Goal: Task Accomplishment & Management: Complete application form

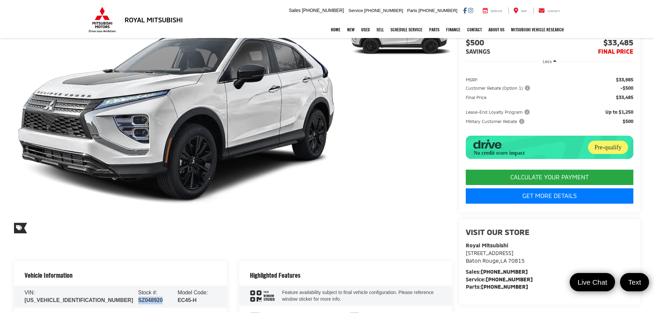
drag, startPoint x: 567, startPoint y: 307, endPoint x: 654, endPoint y: 307, distance: 87.6
click at [567, 283] on li "Service: 225-438-9280" at bounding box center [549, 279] width 168 height 8
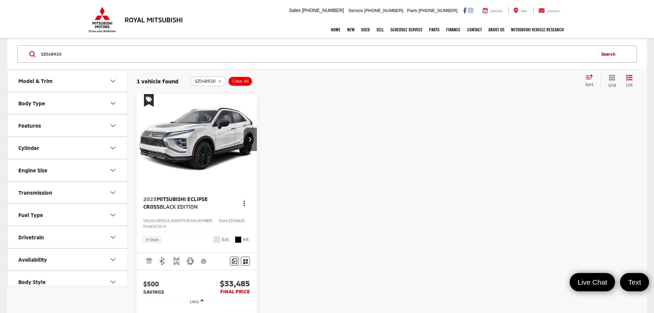
click at [235, 84] on button "Clear All" at bounding box center [240, 81] width 25 height 10
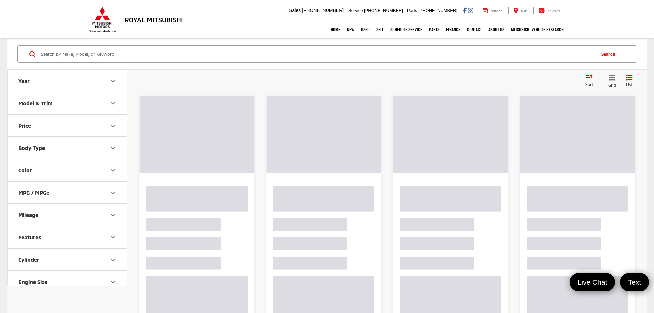
click at [41, 98] on button "Model & Trim" at bounding box center [68, 103] width 120 height 22
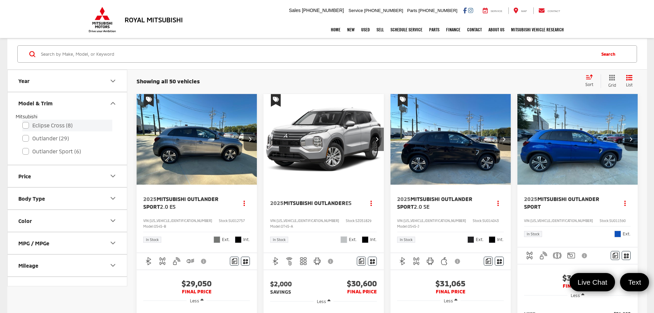
click at [23, 127] on label "Eclipse Cross (8)" at bounding box center [67, 126] width 90 height 12
click at [23, 121] on input "Eclipse Cross (8)" at bounding box center [22, 121] width 0 height 0
checkbox input "true"
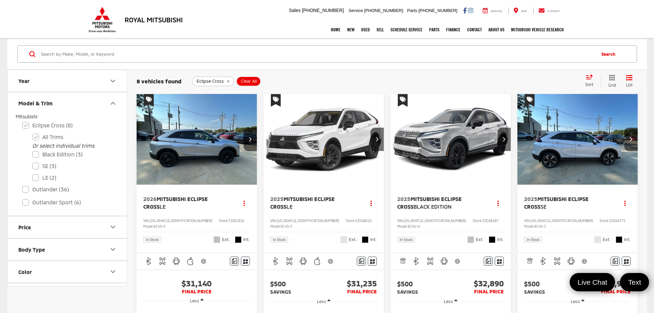
click at [591, 84] on span "Sort" at bounding box center [589, 84] width 8 height 5
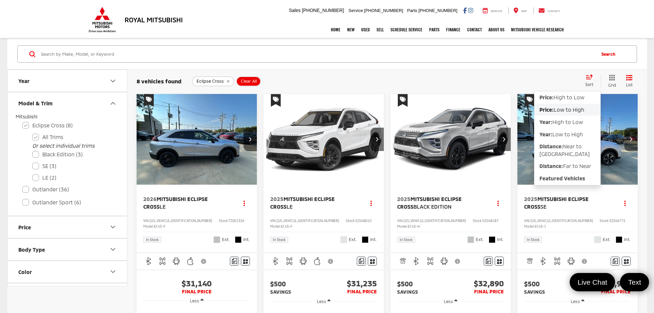
drag, startPoint x: 572, startPoint y: 111, endPoint x: 597, endPoint y: 112, distance: 25.7
click at [571, 111] on span "Low to High" at bounding box center [568, 109] width 31 height 6
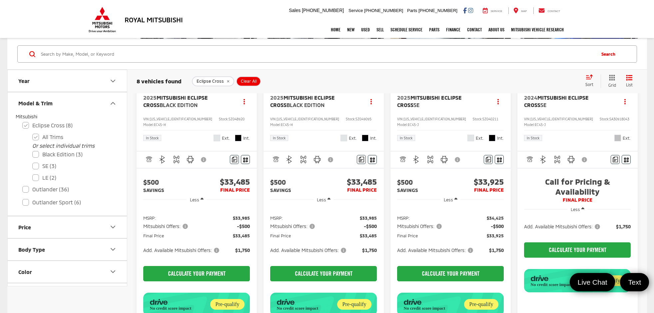
scroll to position [433, 0]
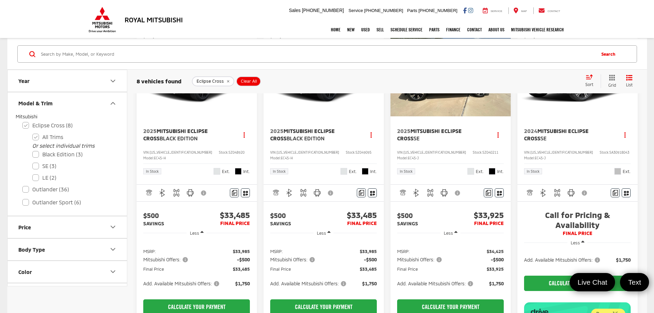
click at [205, 63] on div "Search" at bounding box center [326, 54] width 639 height 31
click at [200, 56] on input "Search by Make, Model, or Keyword" at bounding box center [317, 54] width 554 height 16
paste input "SZ049095"
type input "SZ049095"
checkbox input "false"
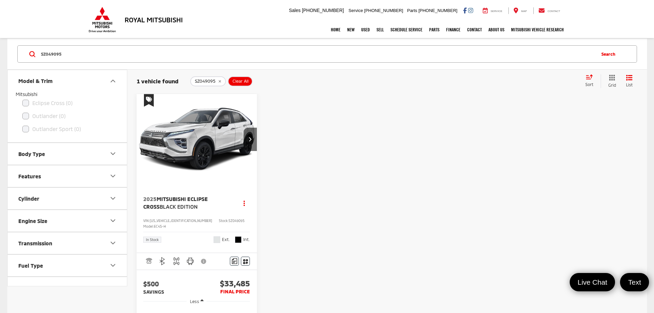
scroll to position [33, 0]
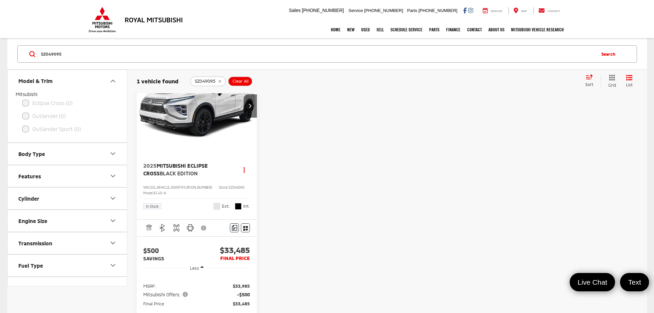
click at [150, 60] on input "SZ049095" at bounding box center [317, 54] width 554 height 16
type input "S"
paste input "TZ001326"
type input "TZ001326"
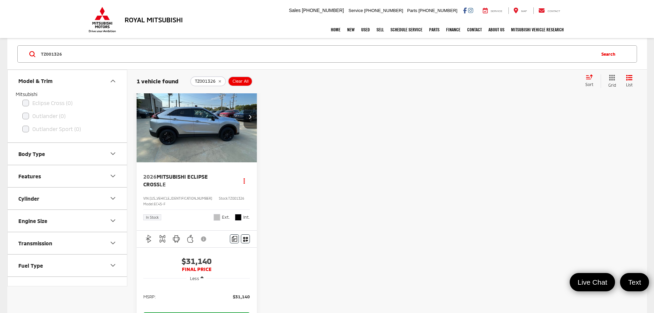
scroll to position [33, 0]
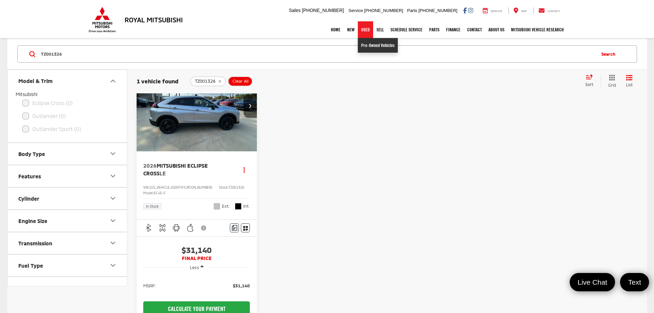
click at [364, 46] on link "Pre-Owned Vehicles" at bounding box center [378, 45] width 40 height 15
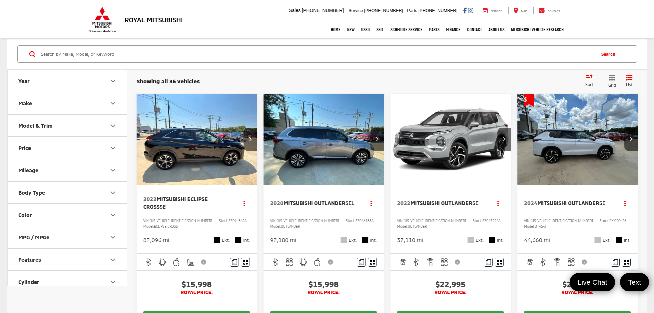
click at [134, 50] on input "Search by Make, Model, or Keyword" at bounding box center [317, 54] width 554 height 16
paste input "RZ086173B"
type input "RZ086173B"
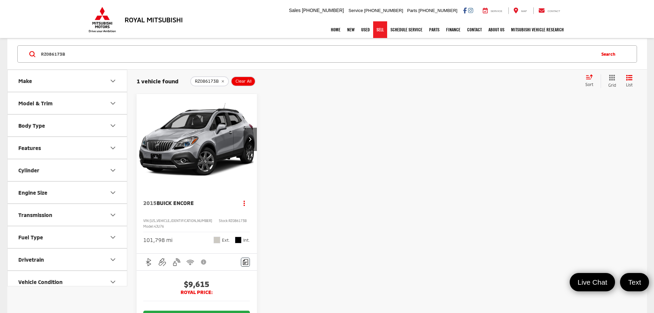
click at [374, 32] on link "Sell" at bounding box center [380, 29] width 14 height 17
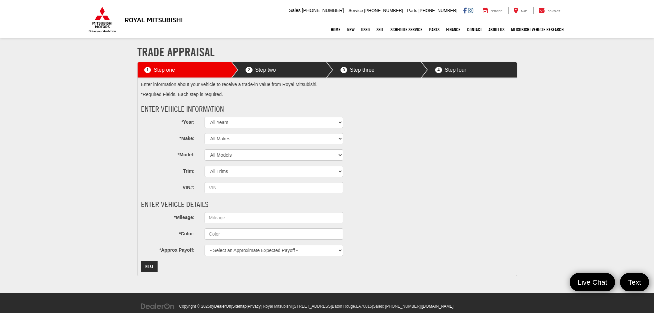
click at [591, 169] on section "Trade Appraisal 1 Step one 2 Step two 3 Step three 4 Step four Enter informatio…" at bounding box center [327, 166] width 654 height 254
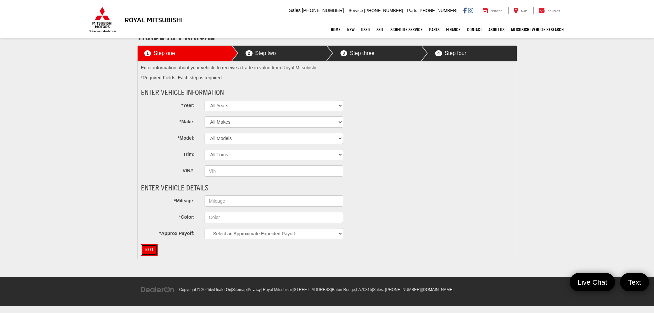
click at [156, 247] on button "Next" at bounding box center [149, 249] width 17 height 11
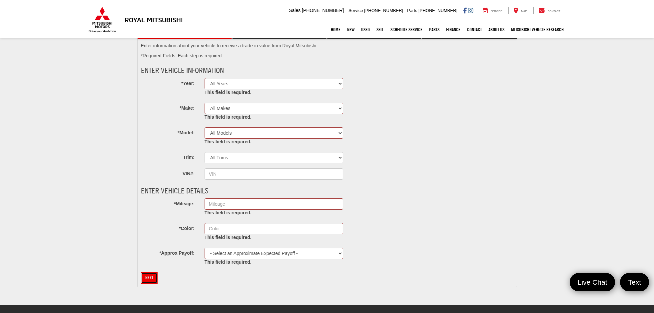
scroll to position [50, 0]
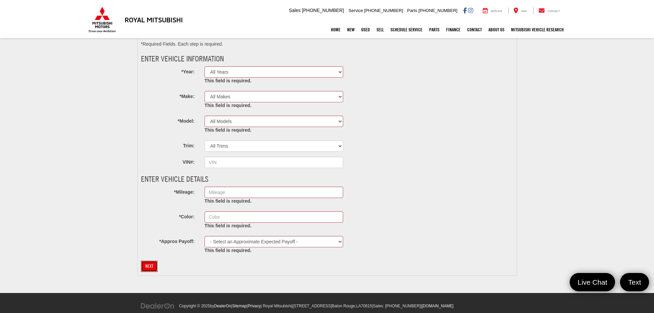
click at [145, 264] on button "Next" at bounding box center [149, 265] width 17 height 11
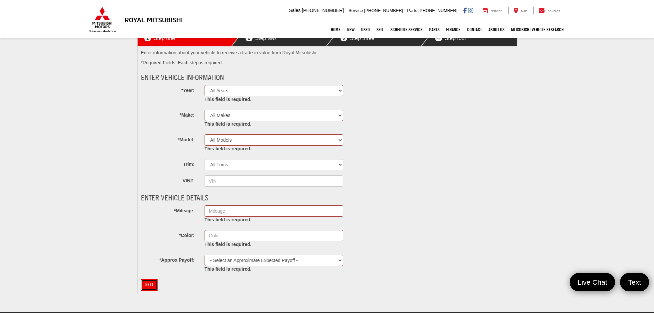
scroll to position [17, 0]
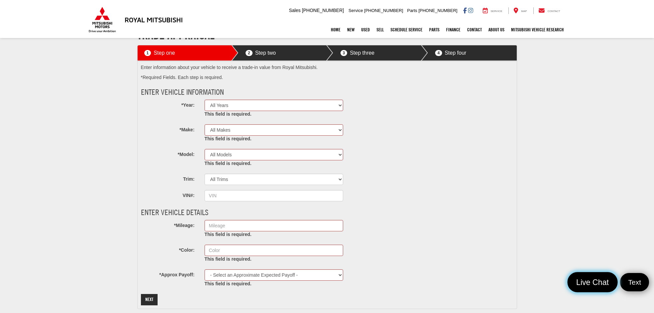
click at [599, 285] on span "Live Chat" at bounding box center [592, 282] width 40 height 10
click at [642, 289] on link "Close" at bounding box center [639, 282] width 20 height 20
click at [222, 104] on select "All Years 2027 2026 2025 2024 2023 2022 2021 2020 2019 2018 2017 2016 2015 2014…" at bounding box center [273, 105] width 139 height 11
select select "2018"
click at [204, 100] on select "All Years 2027 2026 2025 2024 2023 2022 2021 2020 2019 2018 2017 2016 2015 2014…" at bounding box center [273, 105] width 139 height 11
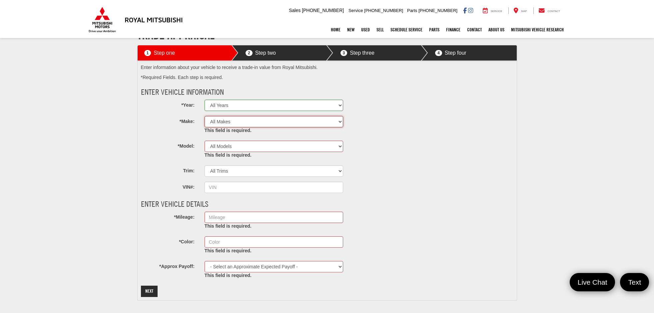
click at [226, 121] on select "All Makes Acura Alfa Romeo Aston Martin Audi Bentley BMW Buick Cadillac Chevrol…" at bounding box center [273, 121] width 139 height 11
select select "BMW"
click at [204, 116] on select "All Makes Acura Alfa Romeo Aston Martin Audi Bentley BMW Buick Cadillac Chevrol…" at bounding box center [273, 121] width 139 height 11
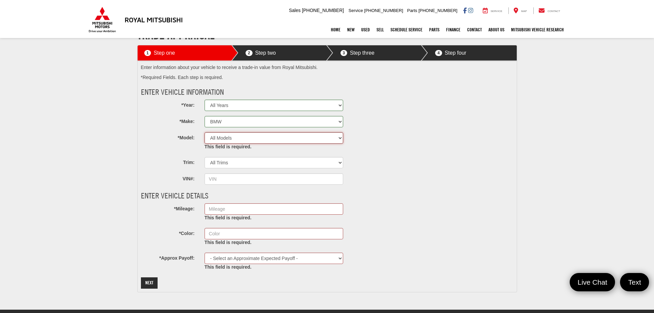
click at [224, 140] on select "All Models 124 Spider 1500 2 Series 2500 3 Series 300 3500 3500 Chassis Cab 350…" at bounding box center [273, 137] width 139 height 11
select select "i3"
click at [204, 132] on select "All Models 2 Series 3 Series 4 Series 5 Series 6 Series 7 Series i3 M2 M3 M4 M5…" at bounding box center [273, 137] width 139 height 11
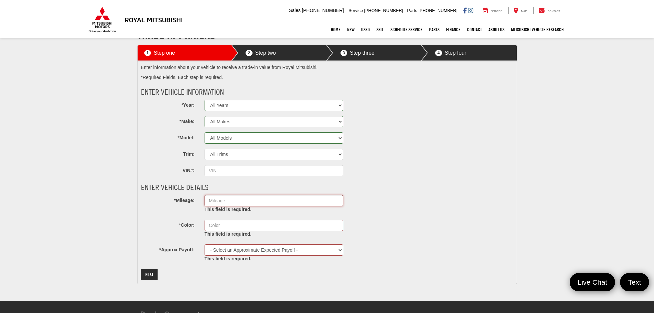
click at [220, 201] on input "*Mileage:" at bounding box center [273, 200] width 139 height 11
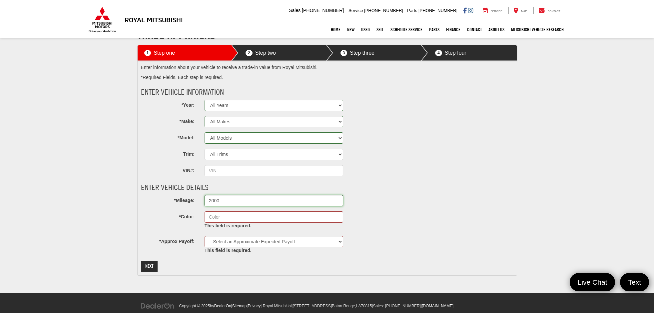
type input "20000__"
click at [231, 219] on input "*Color:" at bounding box center [273, 216] width 139 height 11
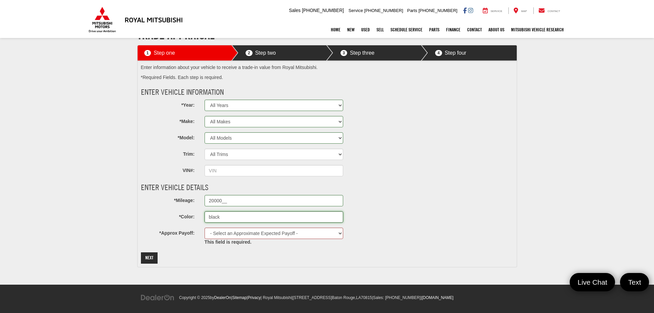
type input "black"
click at [255, 236] on select "- Select an Approximate Expected Payoff - $0 $1,000 $2,000 $3,000 $4,000 $5,000…" at bounding box center [273, 232] width 139 height 11
select select "12000"
click at [204, 227] on select "- Select an Approximate Expected Payoff - $0 $1,000 $2,000 $3,000 $4,000 $5,000…" at bounding box center [273, 232] width 139 height 11
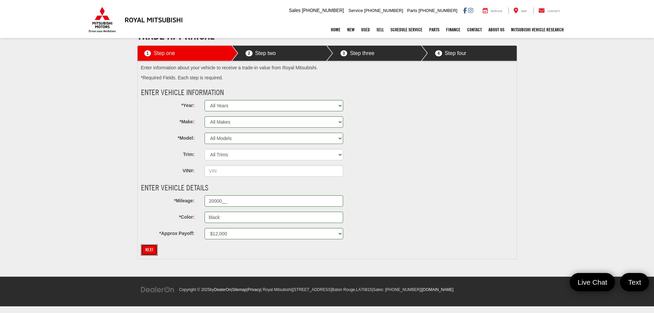
click at [154, 248] on button "Next" at bounding box center [149, 249] width 17 height 11
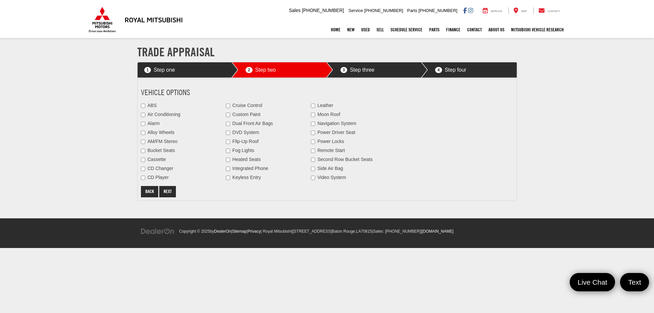
scroll to position [0, 0]
click at [172, 189] on button "Next" at bounding box center [170, 191] width 17 height 11
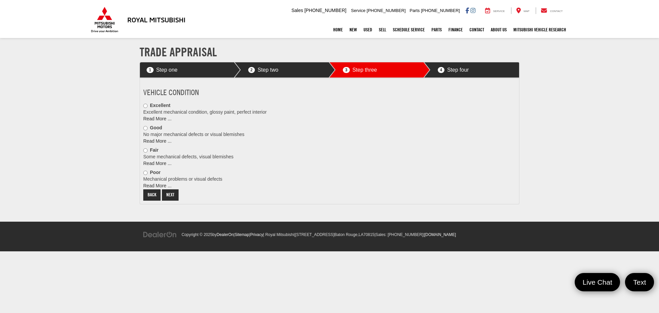
click at [142, 128] on div "Vehicle Condition Excellent Excellent mechanical condition, glossy paint, perfe…" at bounding box center [265, 140] width 255 height 119
click at [144, 130] on input "radio" at bounding box center [145, 128] width 4 height 4
radio input "true"
click at [170, 192] on button "Next" at bounding box center [170, 194] width 17 height 11
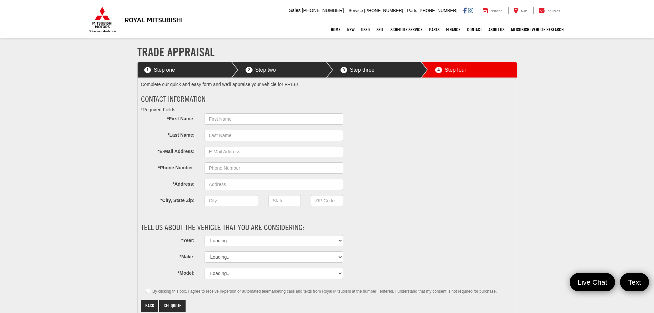
select select "Mitsubishi"
